Goal: Task Accomplishment & Management: Complete application form

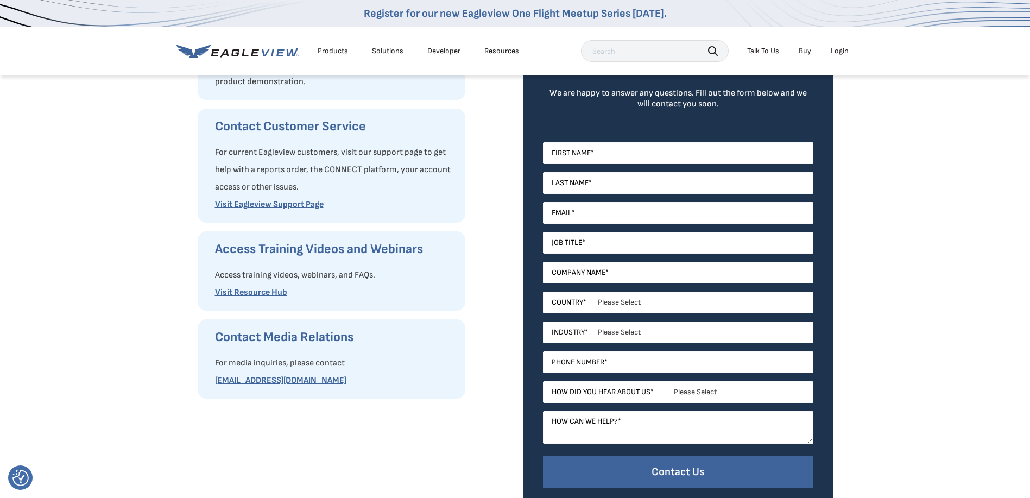
scroll to position [163, 0]
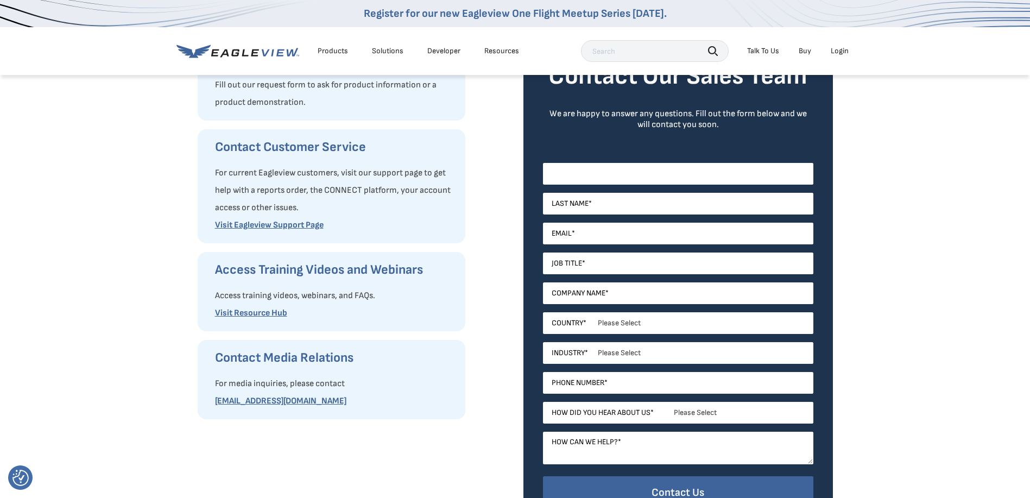
click at [584, 175] on input "First Name *" at bounding box center [678, 174] width 270 height 22
type input "[PERSON_NAME]"
drag, startPoint x: 600, startPoint y: 200, endPoint x: 509, endPoint y: 208, distance: 91.6
click at [509, 208] on div "Request Product Information Fill out our request form to ask for product inform…" at bounding box center [515, 292] width 635 height 503
type input "[PERSON_NAME]"
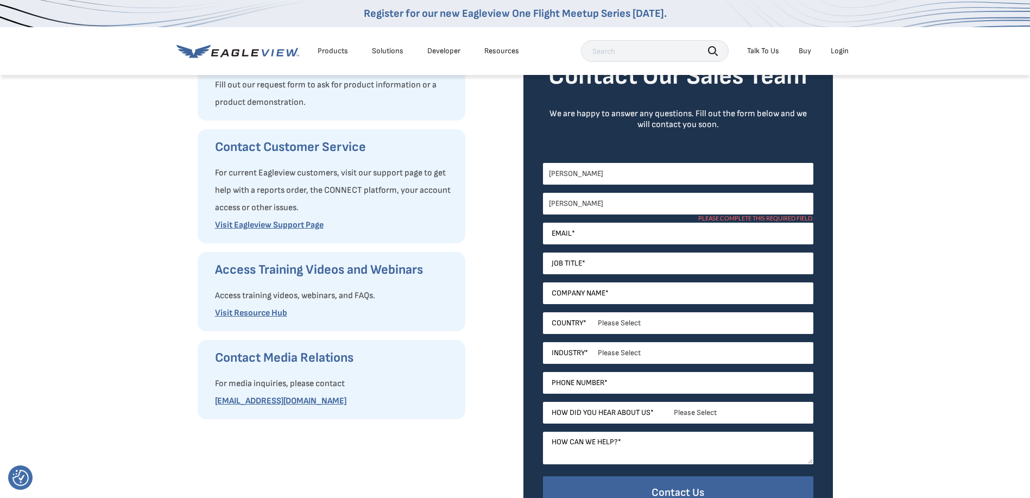
drag, startPoint x: 688, startPoint y: 195, endPoint x: 685, endPoint y: 203, distance: 8.8
click at [688, 195] on input "[PERSON_NAME]" at bounding box center [678, 204] width 270 height 22
click at [763, 238] on input "Email *" at bounding box center [678, 234] width 270 height 22
type input "[PERSON_NAME][EMAIL_ADDRESS][DOMAIN_NAME]"
click at [763, 238] on input "[PERSON_NAME][EMAIL_ADDRESS][DOMAIN_NAME]" at bounding box center [678, 234] width 270 height 22
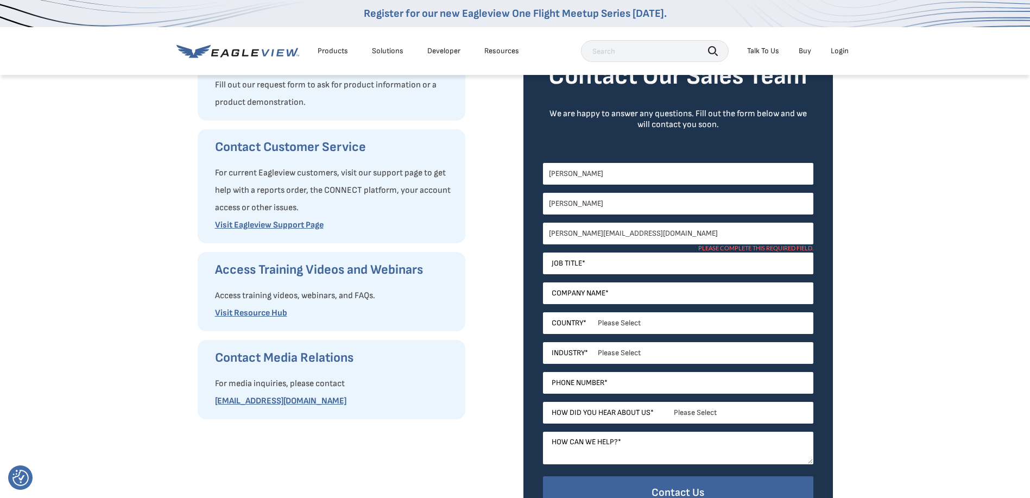
click at [704, 259] on li "Please complete this required field." at bounding box center [755, 256] width 115 height 8
click at [603, 262] on input "Job Title *" at bounding box center [678, 263] width 270 height 22
type input "Office assistant"
click at [566, 295] on input "Company Name *" at bounding box center [678, 293] width 270 height 22
type input "Alpha & Omega"
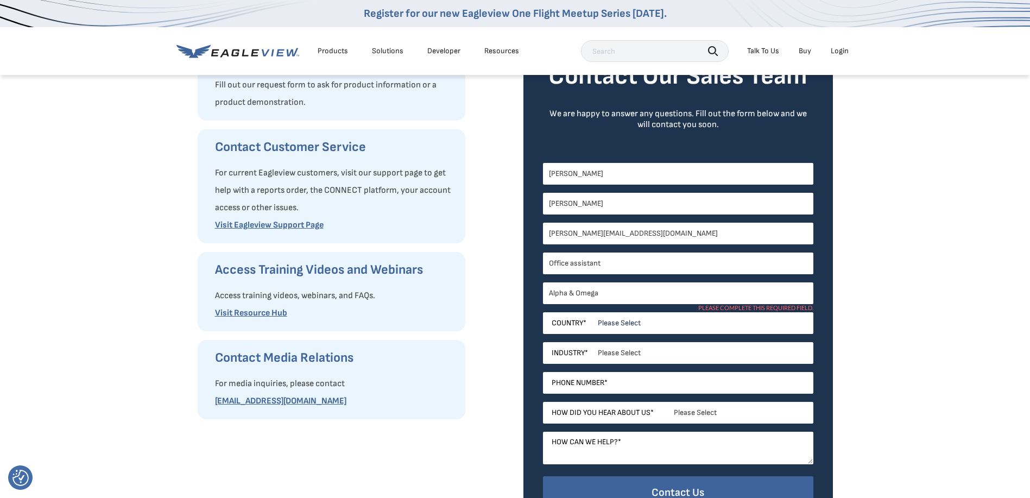
drag, startPoint x: 617, startPoint y: 294, endPoint x: 620, endPoint y: 256, distance: 38.1
click at [617, 294] on input "Alpha & Omega" at bounding box center [678, 293] width 270 height 22
click at [553, 320] on select "Please Select [GEOGRAPHIC_DATA] [GEOGRAPHIC_DATA] [GEOGRAPHIC_DATA] [GEOGRAPHIC…" at bounding box center [678, 323] width 270 height 22
select select "[GEOGRAPHIC_DATA]"
click at [543, 312] on select "Please Select [GEOGRAPHIC_DATA] [GEOGRAPHIC_DATA] [GEOGRAPHIC_DATA] [GEOGRAPHIC…" at bounding box center [678, 323] width 270 height 22
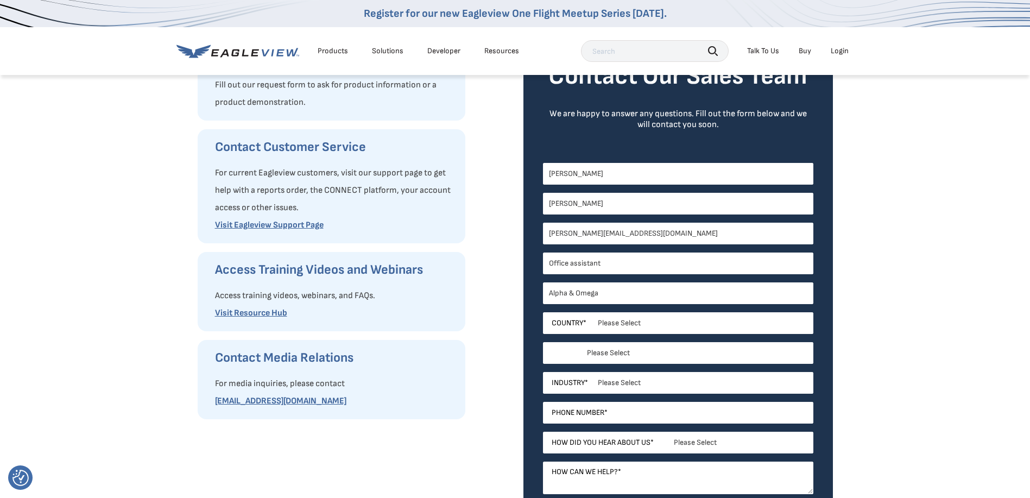
click at [597, 358] on select "Please Select [US_STATE] [US_STATE] [GEOGRAPHIC_DATA] [US_STATE] [US_STATE] [GE…" at bounding box center [678, 353] width 270 height 22
select select "[US_STATE]"
click at [543, 342] on select "Please Select [US_STATE] [US_STATE] [GEOGRAPHIC_DATA] [US_STATE] [US_STATE] [GE…" at bounding box center [678, 353] width 270 height 22
click at [599, 381] on select "Please Select Architects & Engineering Construction Electric/Gas Utilities Gove…" at bounding box center [678, 383] width 270 height 22
select select "Construction"
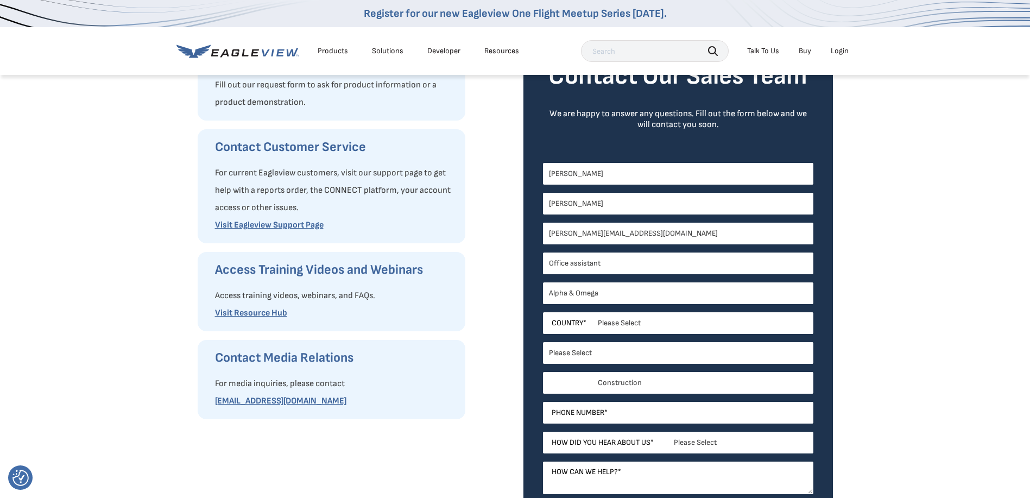
click at [543, 372] on select "Please Select Architects & Engineering Construction Electric/Gas Utilities Gove…" at bounding box center [678, 383] width 270 height 22
click at [589, 408] on input "Phone Number *" at bounding box center [678, 413] width 270 height 22
type input "17125795979"
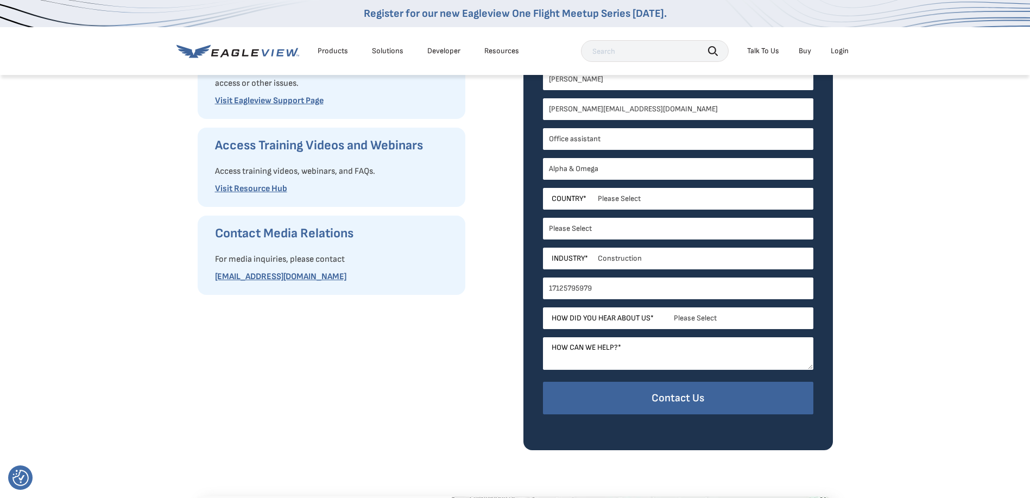
scroll to position [326, 0]
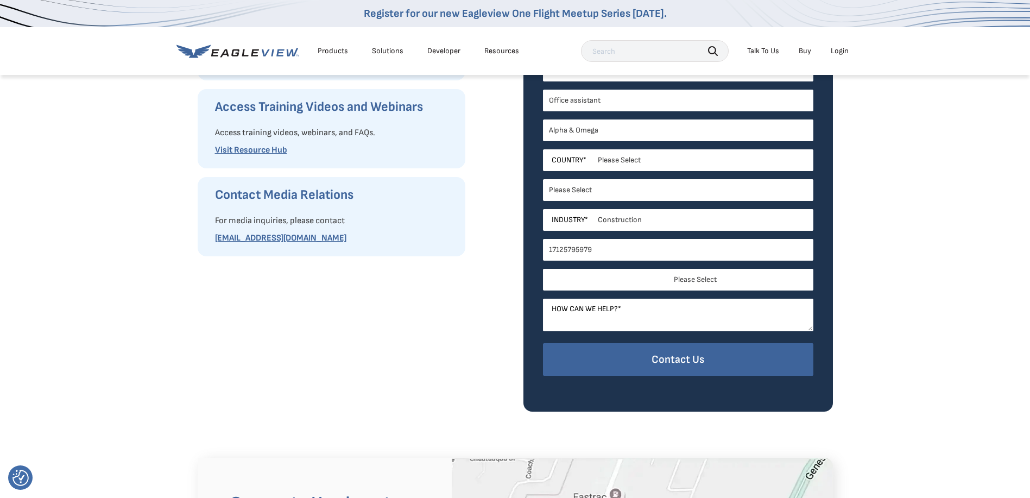
click at [644, 278] on select "Please Select Search Engine Social Media Word of Mouth Podcast Online Advertise…" at bounding box center [678, 280] width 270 height 22
select select "Word of Mouth"
click at [543, 269] on select "Please Select Search Engine Social Media Word of Mouth Podcast Online Advertise…" at bounding box center [678, 280] width 270 height 22
click at [579, 310] on textarea "How can we help? *" at bounding box center [678, 315] width 270 height 33
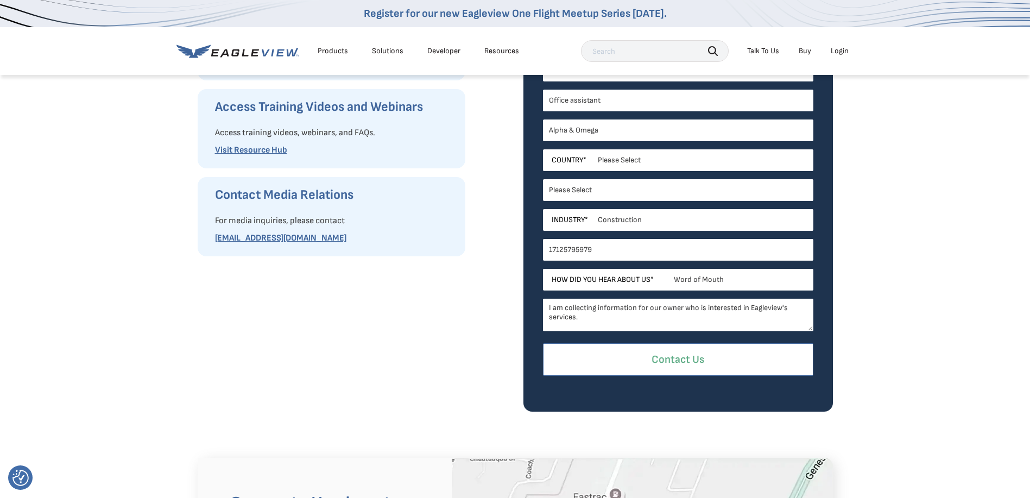
type textarea "I am collecting information for our owner who is interested in Eagleview's serv…"
click at [695, 356] on input "Contact Us" at bounding box center [678, 359] width 270 height 33
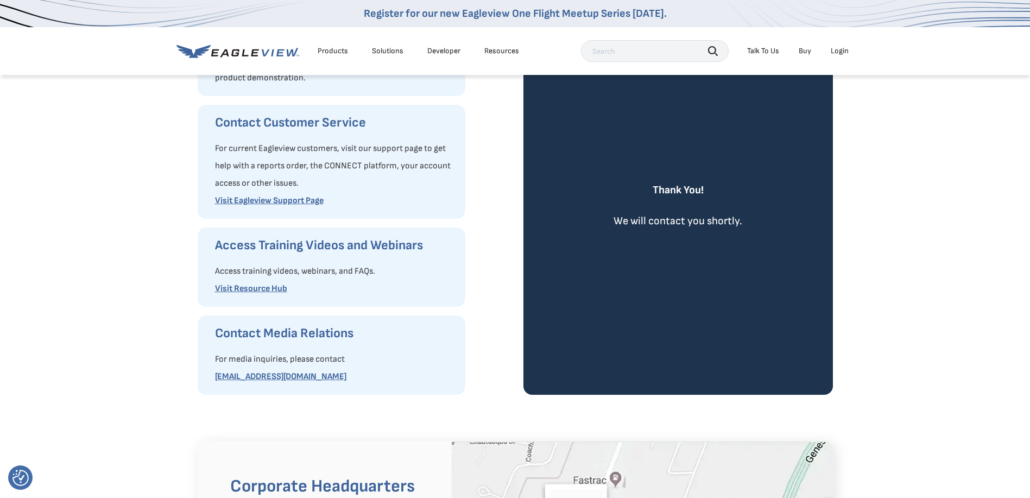
scroll to position [0, 0]
